Goal: Task Accomplishment & Management: Manage account settings

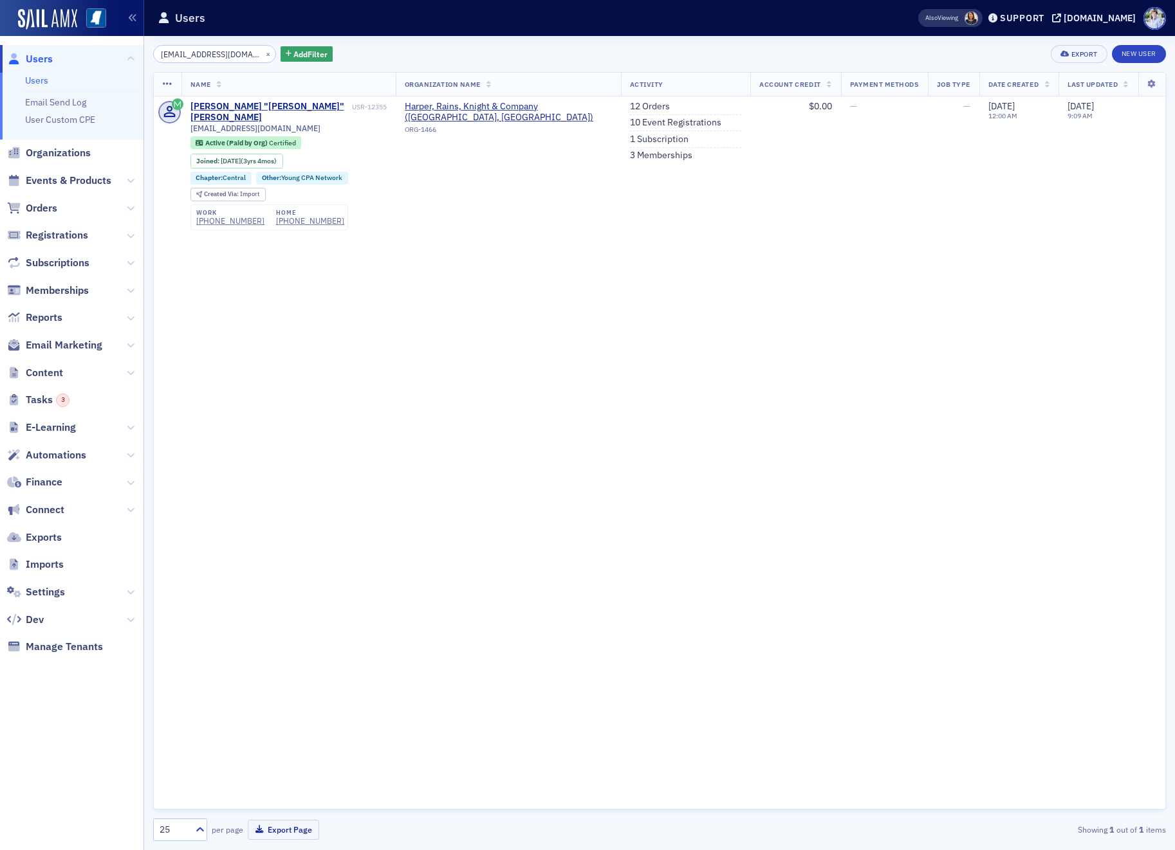
type input "cmaloney@hrkcpa.com"
click at [257, 24] on div "Users" at bounding box center [518, 18] width 720 height 24
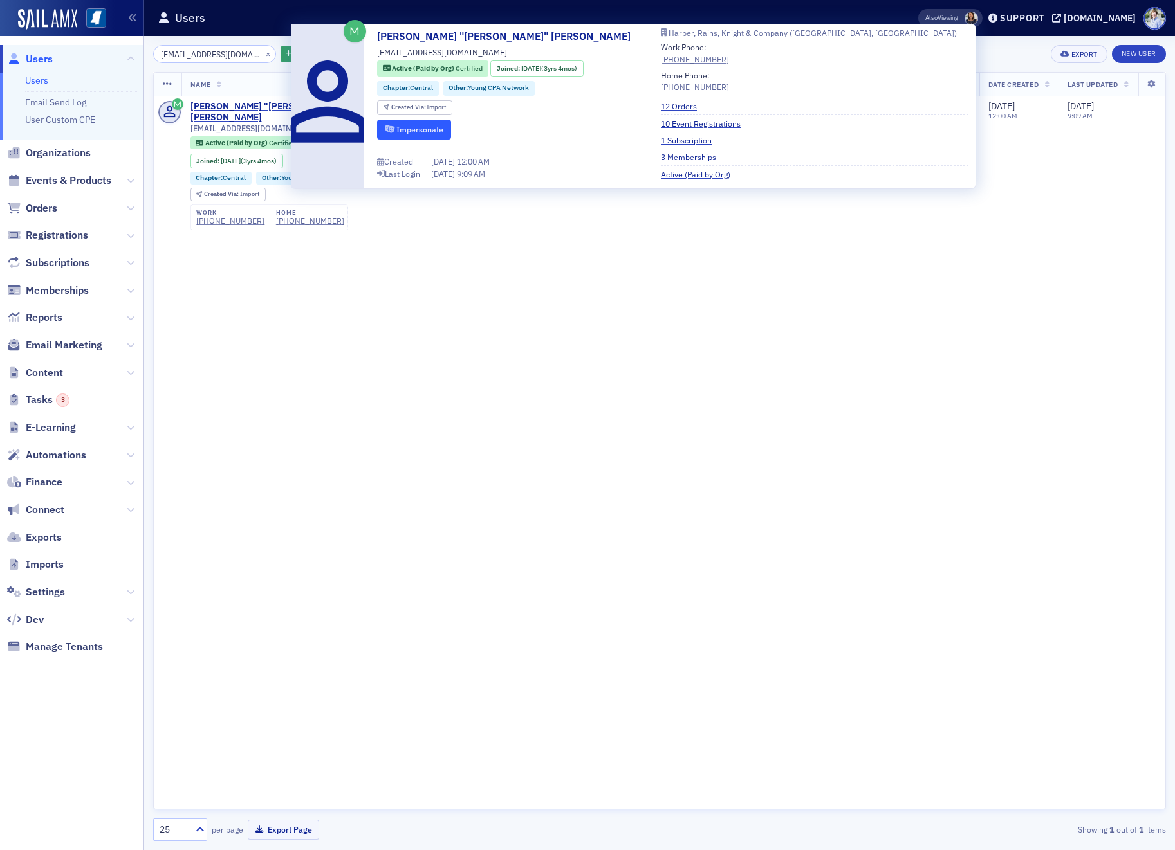
click at [427, 125] on button "Impersonate" at bounding box center [414, 130] width 74 height 20
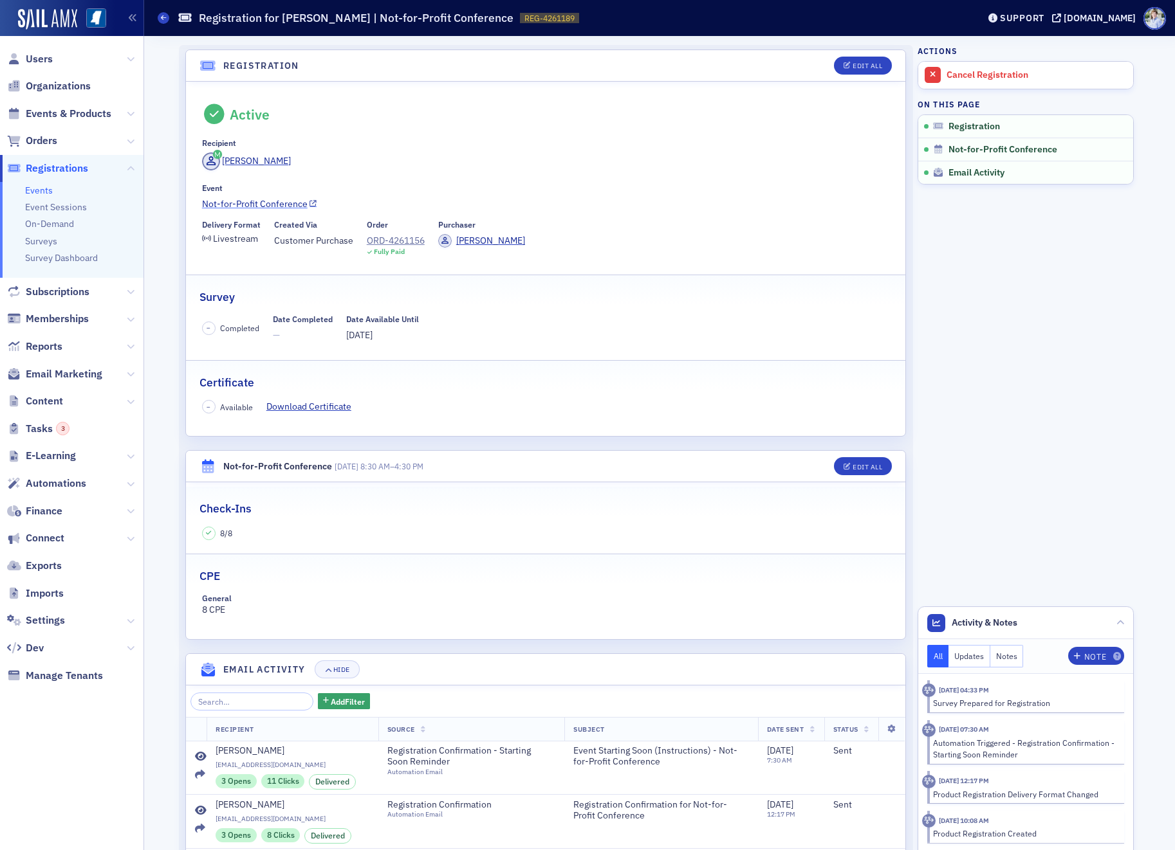
click at [241, 201] on link "Not-for-Profit Conference" at bounding box center [546, 205] width 688 height 14
click at [288, 201] on link "Not-for-Profit Conference" at bounding box center [546, 205] width 688 height 14
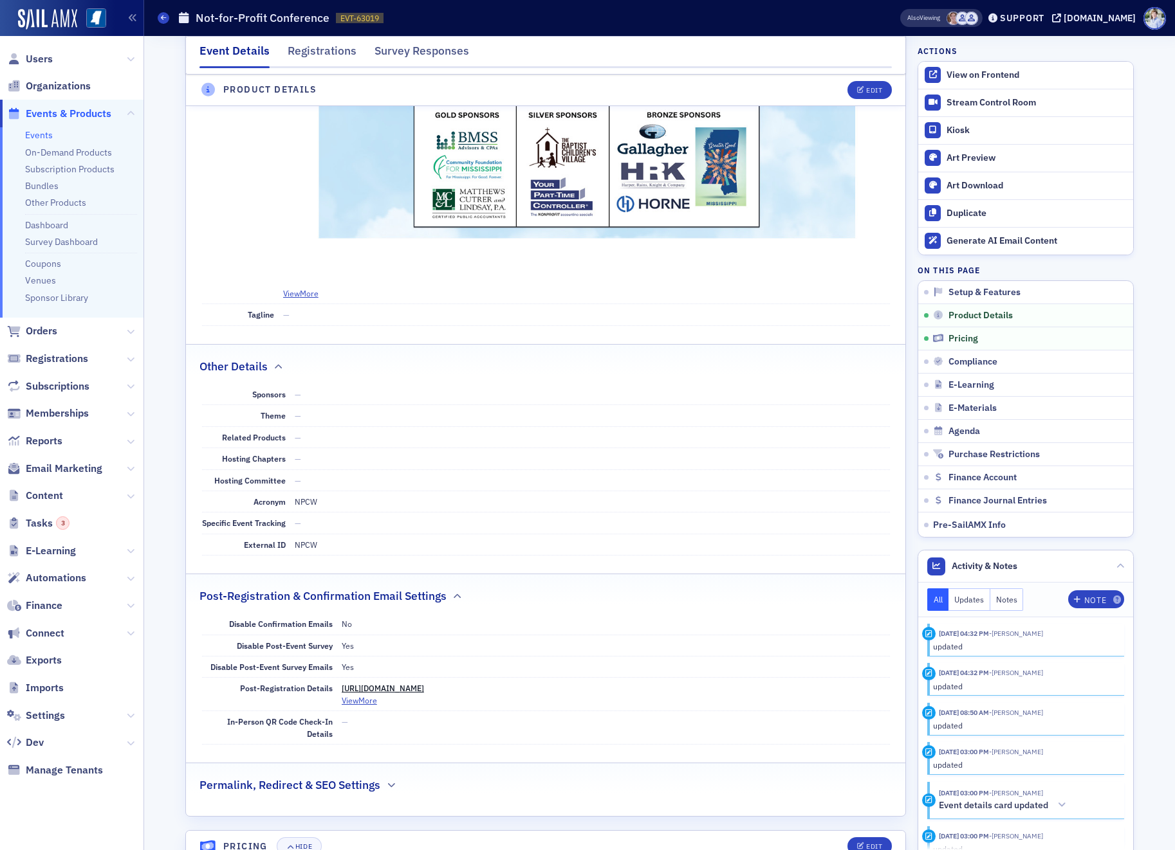
scroll to position [1303, 0]
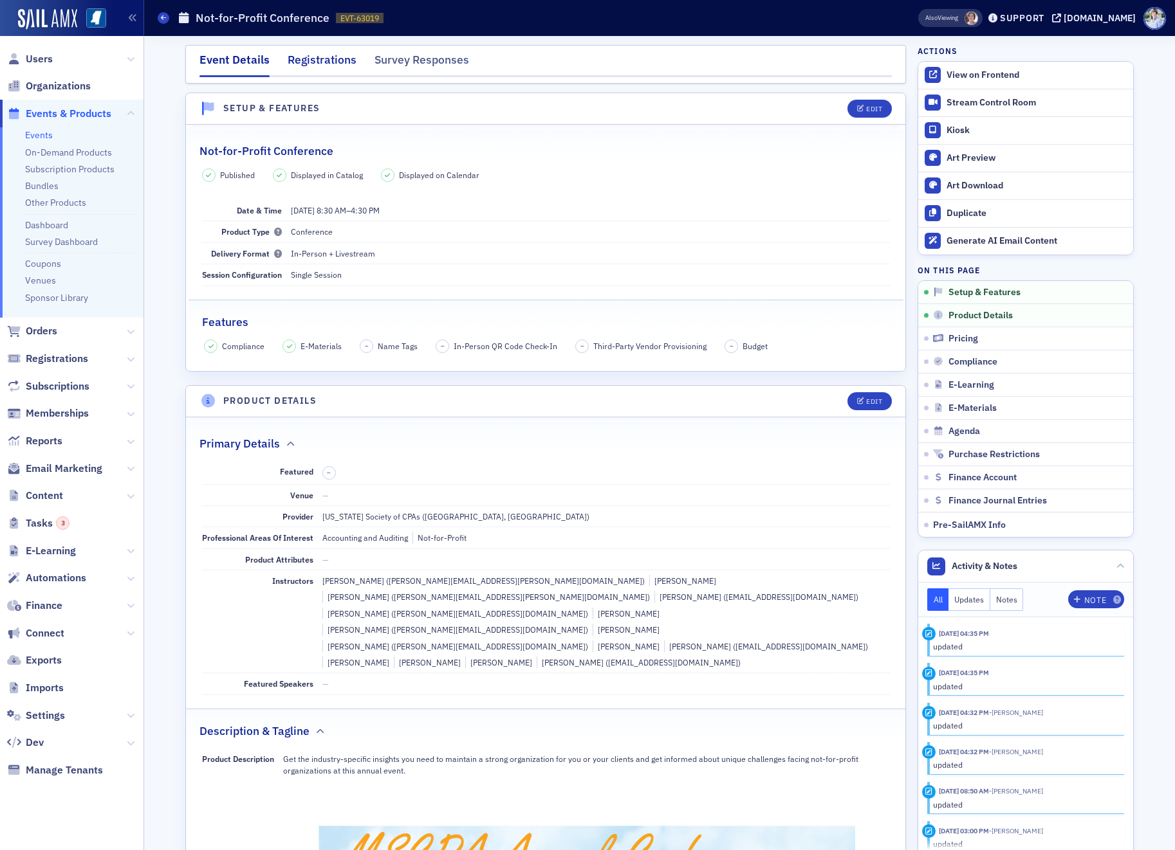
click at [331, 72] on div "Registrations" at bounding box center [322, 63] width 69 height 24
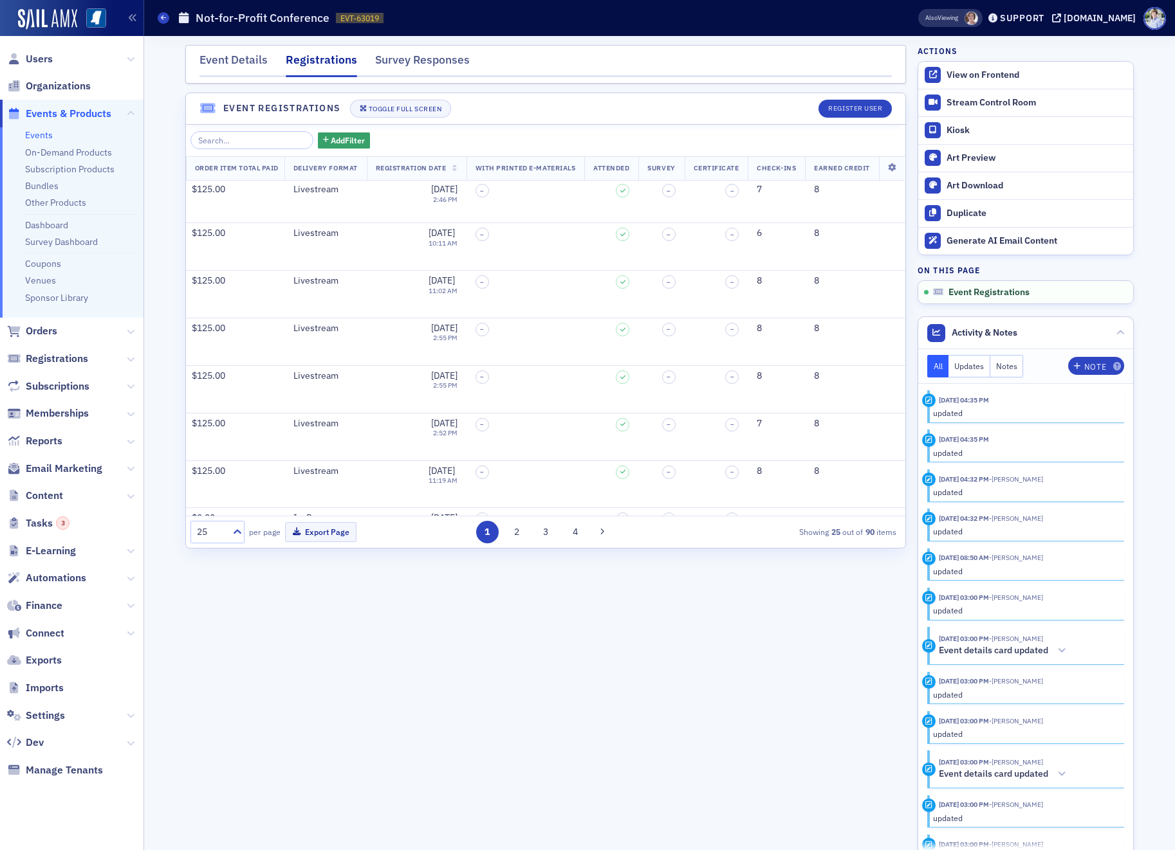
scroll to position [546, 538]
click at [513, 542] on button "2" at bounding box center [516, 532] width 23 height 23
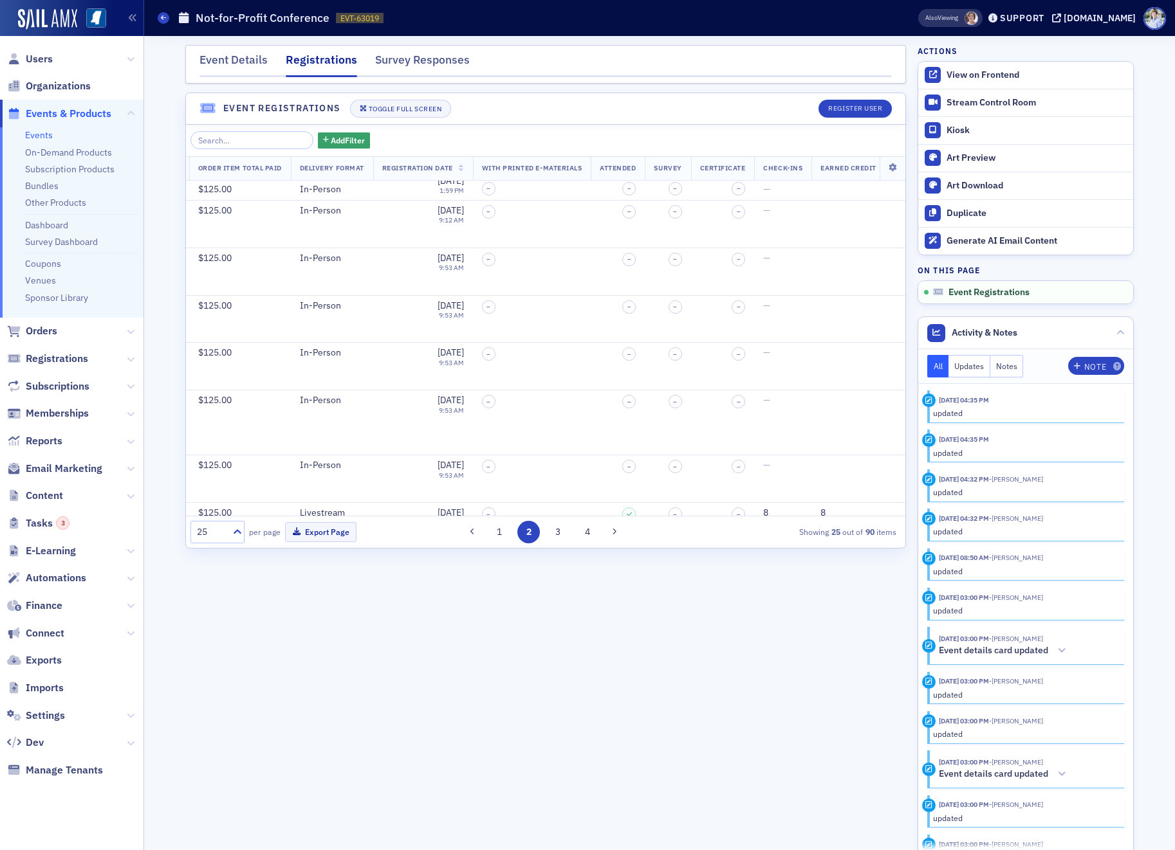
scroll to position [0, 538]
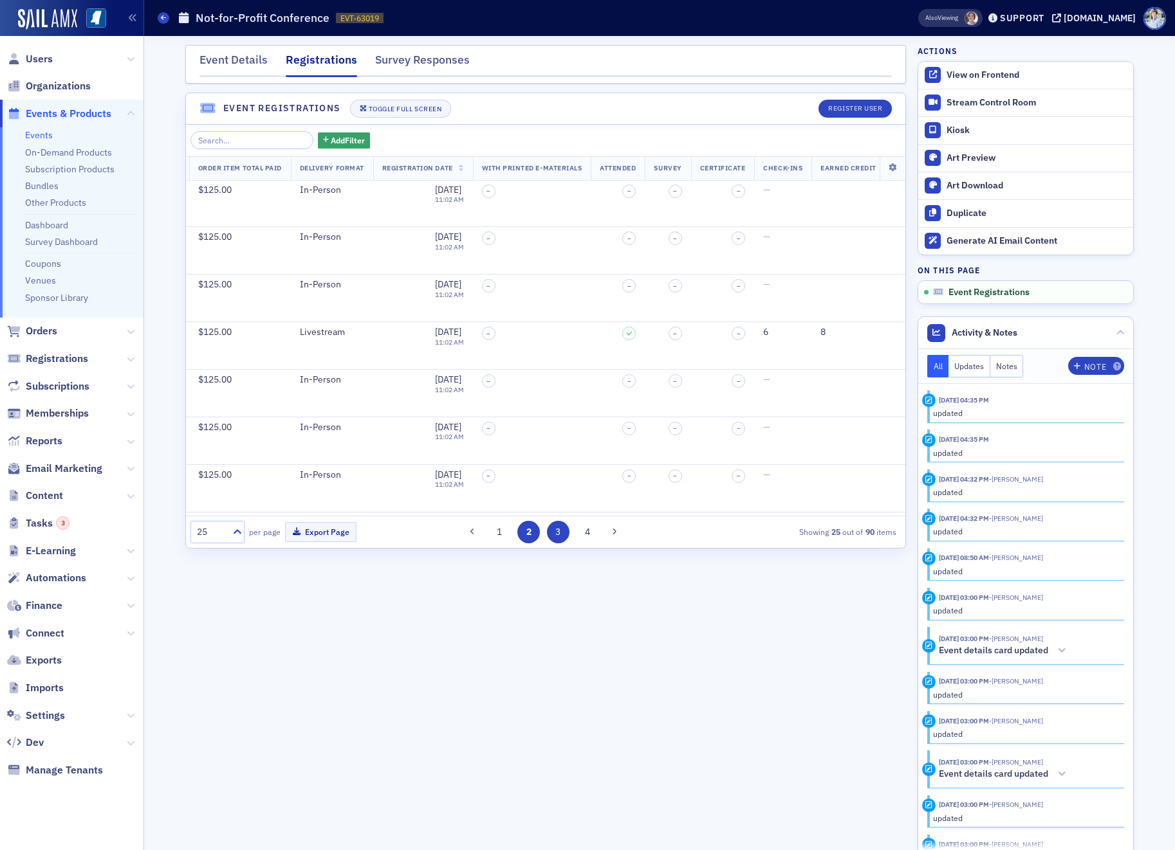
click at [562, 529] on button "3" at bounding box center [558, 532] width 23 height 23
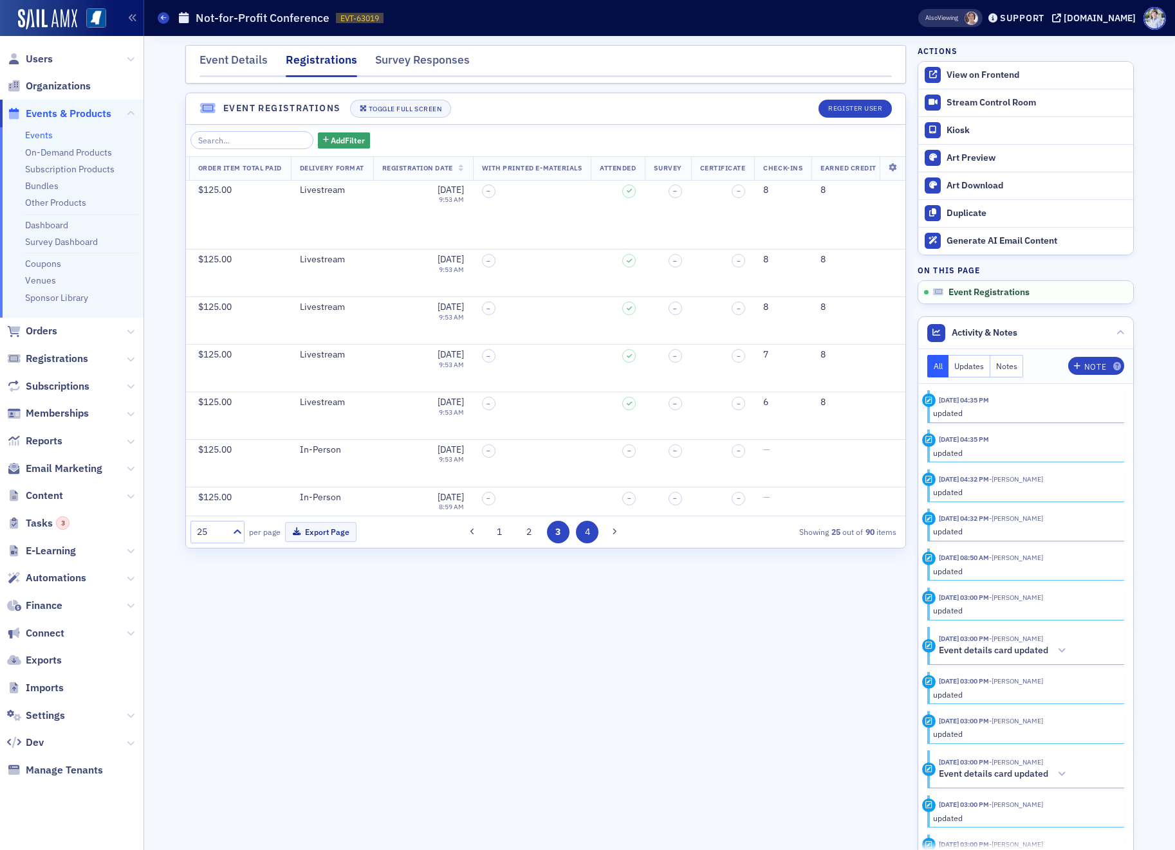
click at [580, 529] on button "4" at bounding box center [587, 532] width 23 height 23
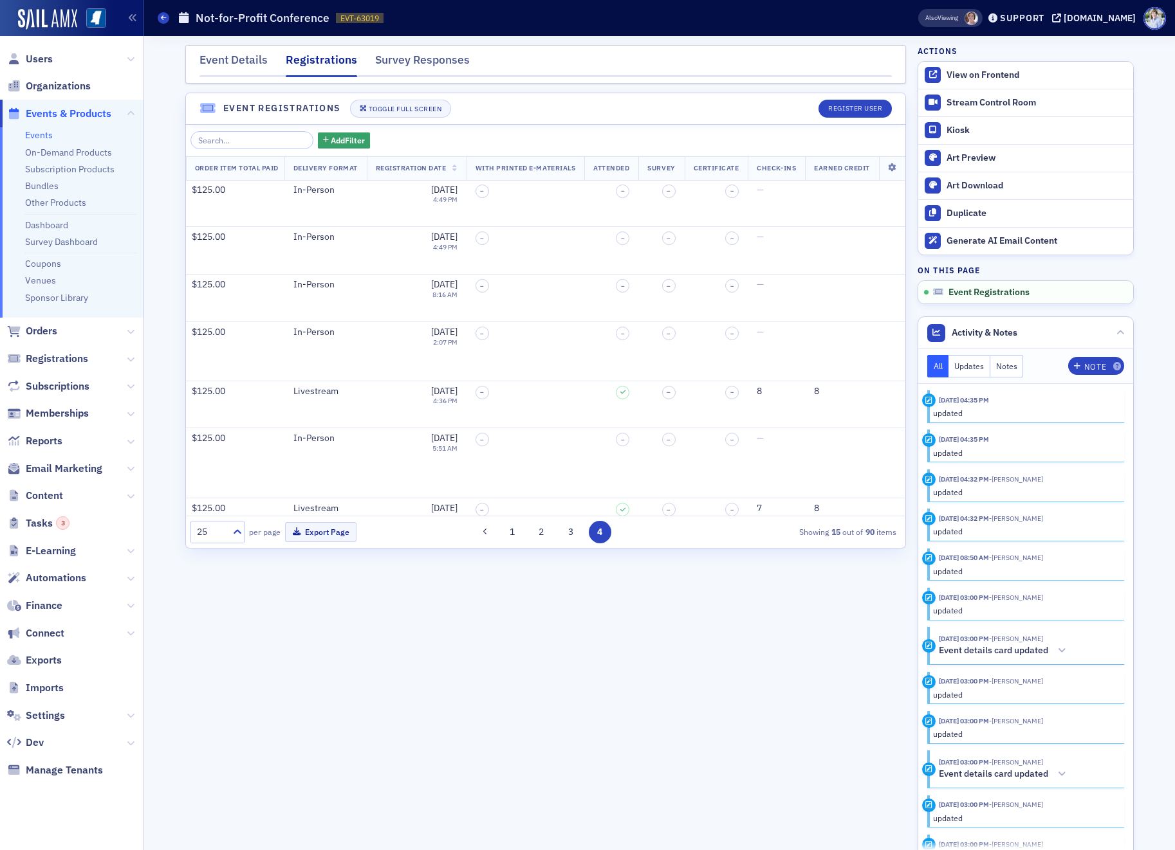
click at [555, 526] on div "1 2 3 4" at bounding box center [543, 532] width 226 height 23
click at [544, 532] on button "2" at bounding box center [541, 532] width 23 height 23
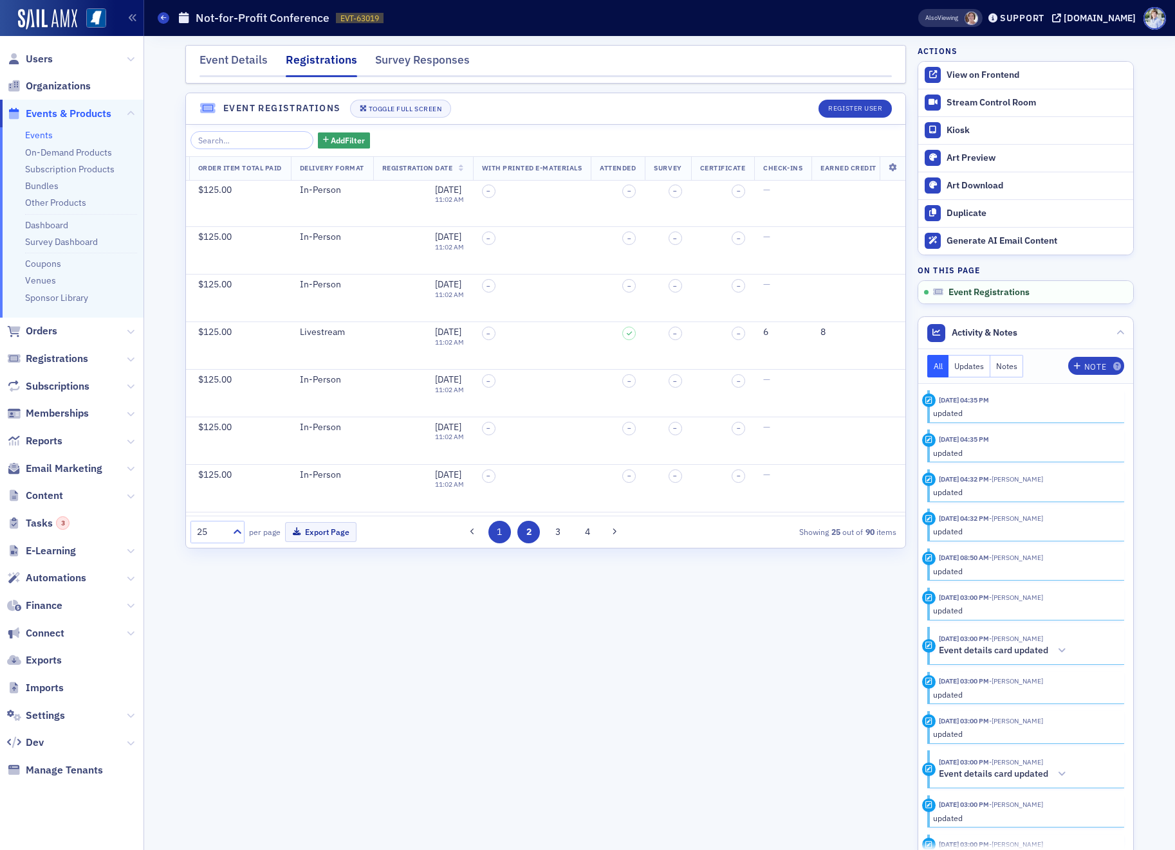
click at [506, 534] on button "1" at bounding box center [499, 532] width 23 height 23
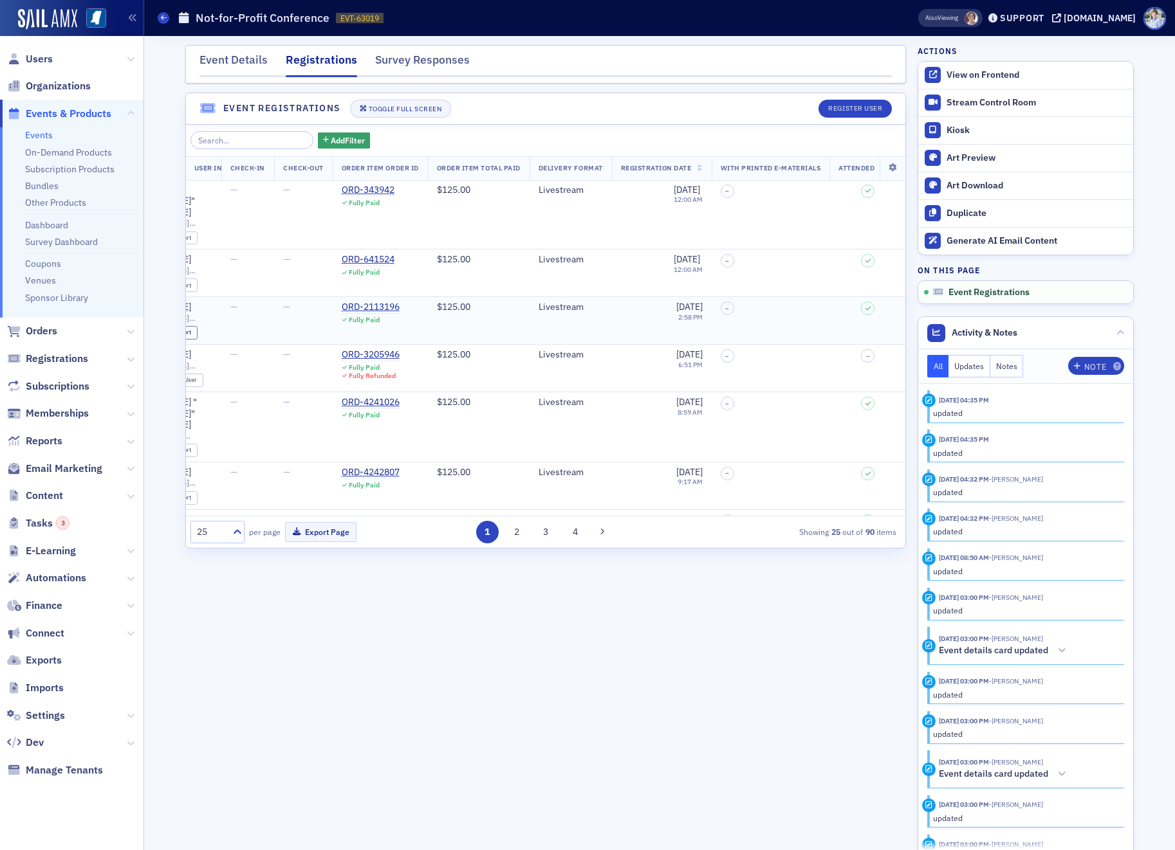
scroll to position [0, 0]
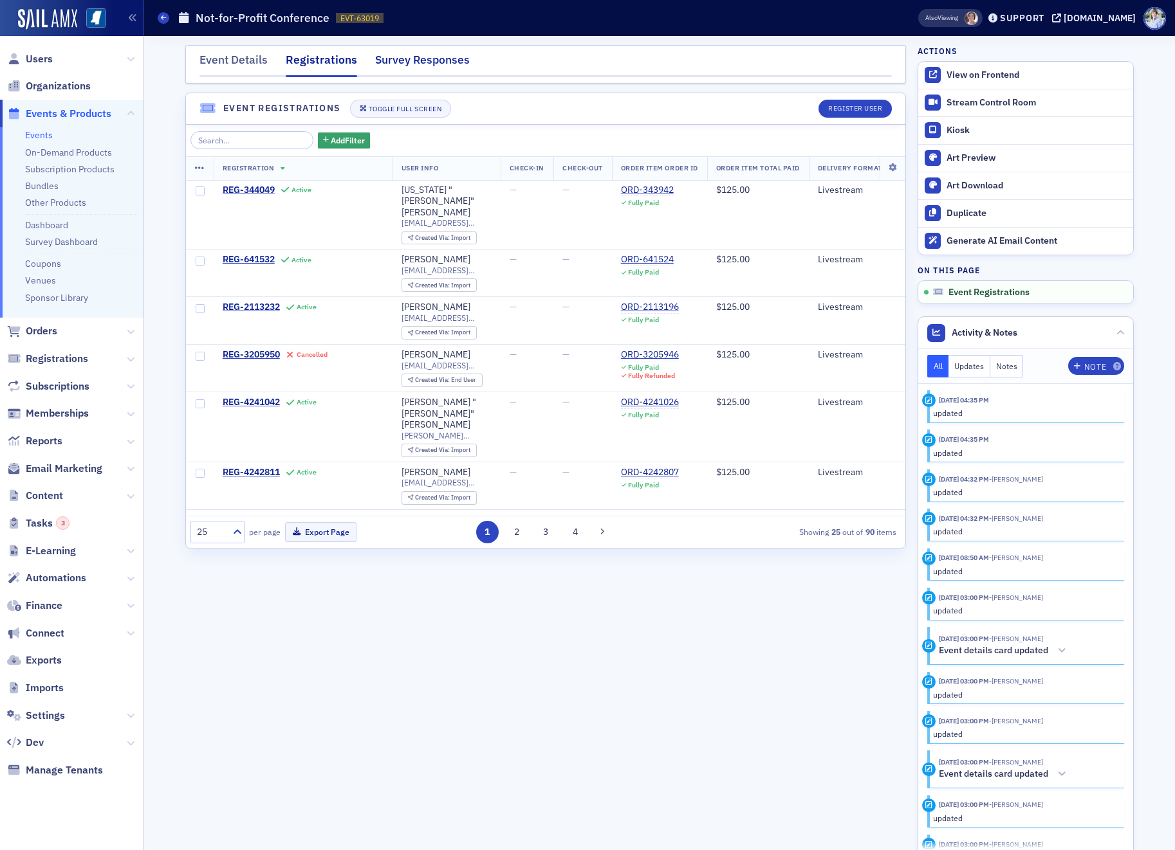
click at [400, 57] on div "Survey Responses" at bounding box center [422, 63] width 95 height 24
click at [262, 58] on div "Event Details" at bounding box center [233, 63] width 68 height 24
